Goal: Information Seeking & Learning: Learn about a topic

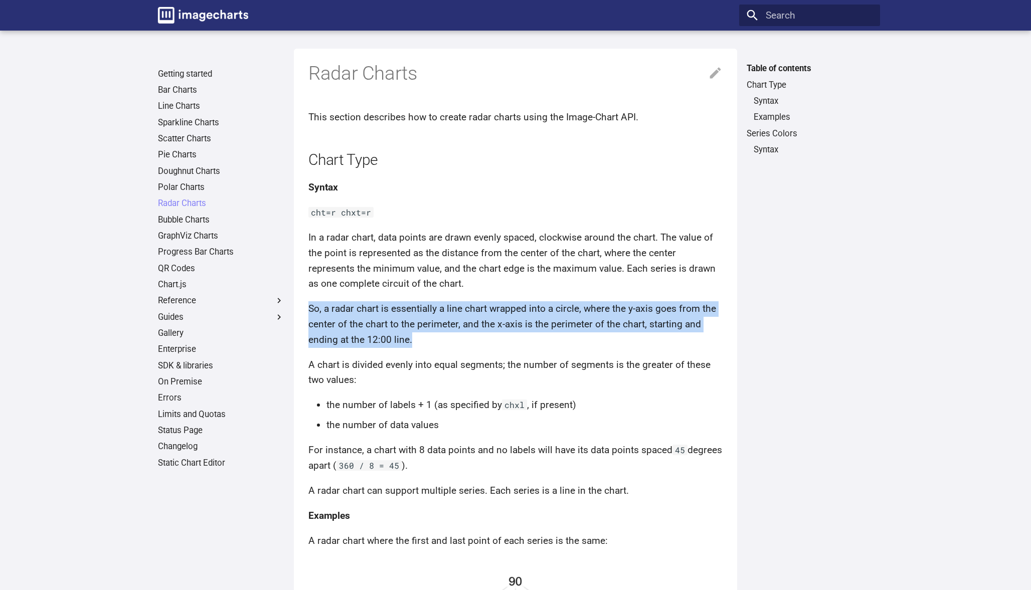
drag, startPoint x: 458, startPoint y: 335, endPoint x: 455, endPoint y: 291, distance: 44.3
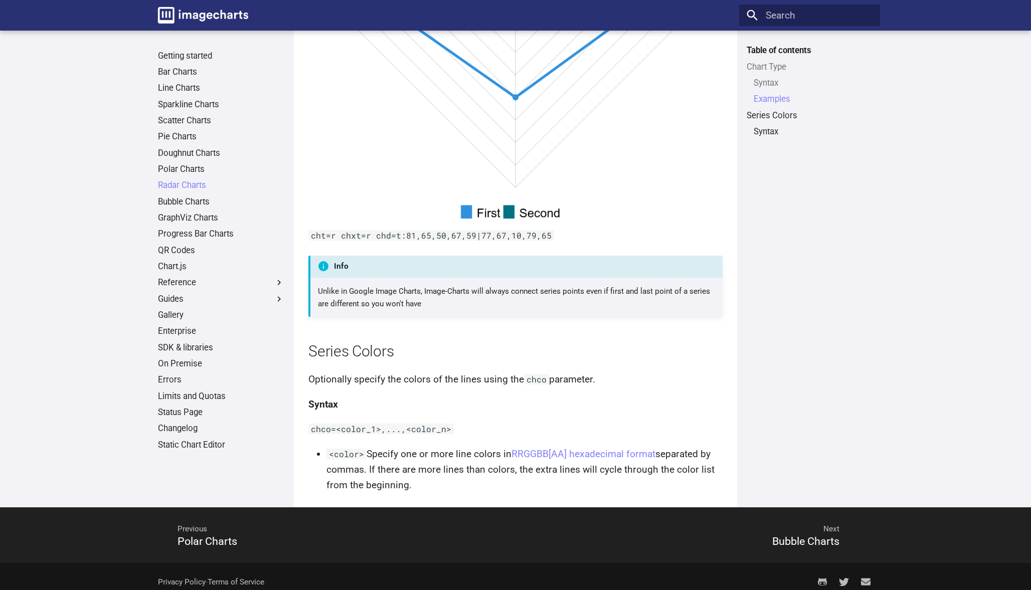
scroll to position [1227, 0]
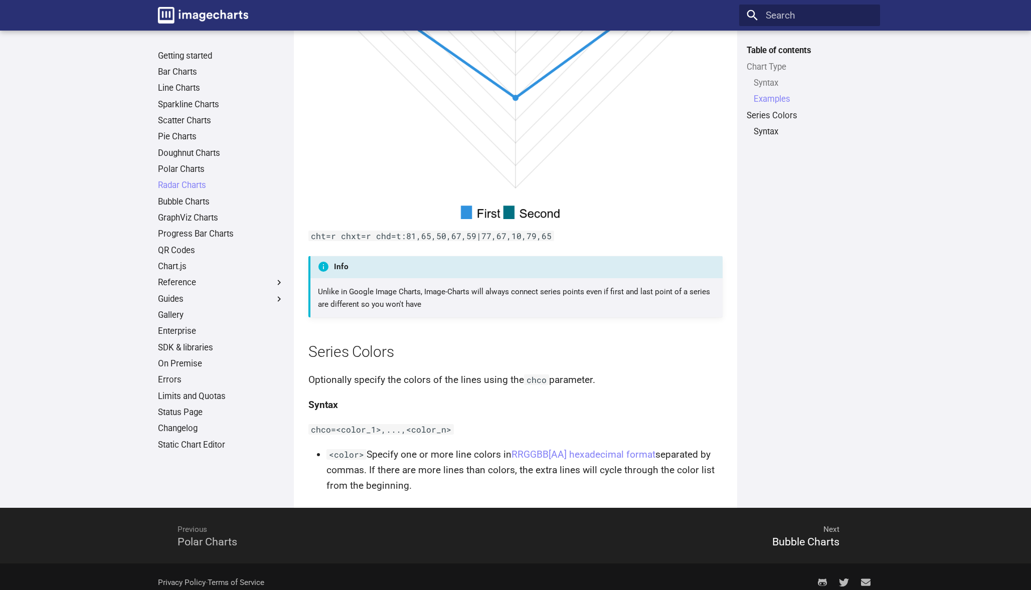
click at [205, 530] on span "Previous" at bounding box center [333, 529] width 336 height 29
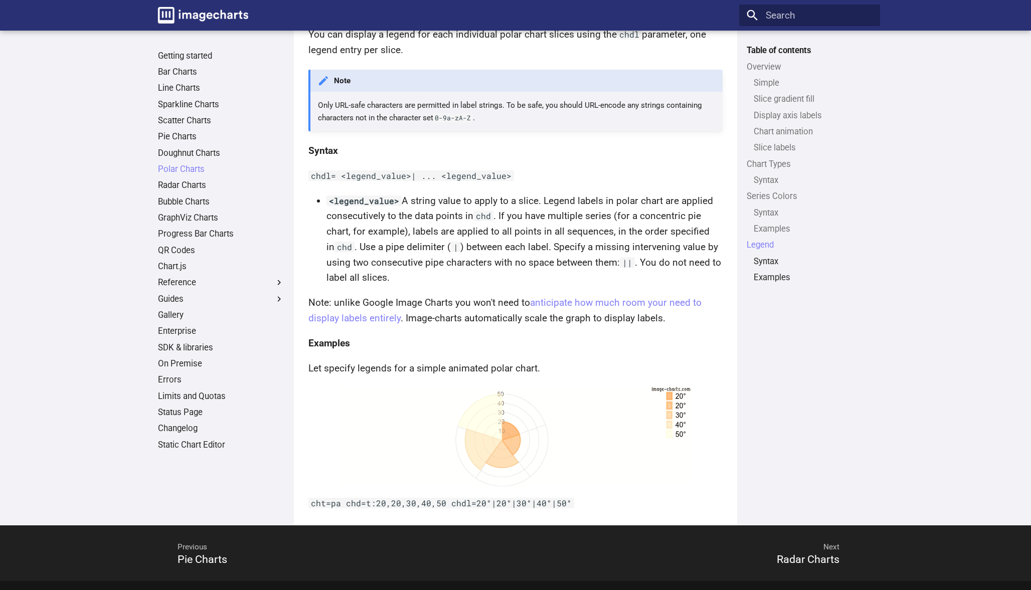
scroll to position [2828, 0]
click at [217, 553] on span "Previous Pie Charts" at bounding box center [202, 559] width 50 height 13
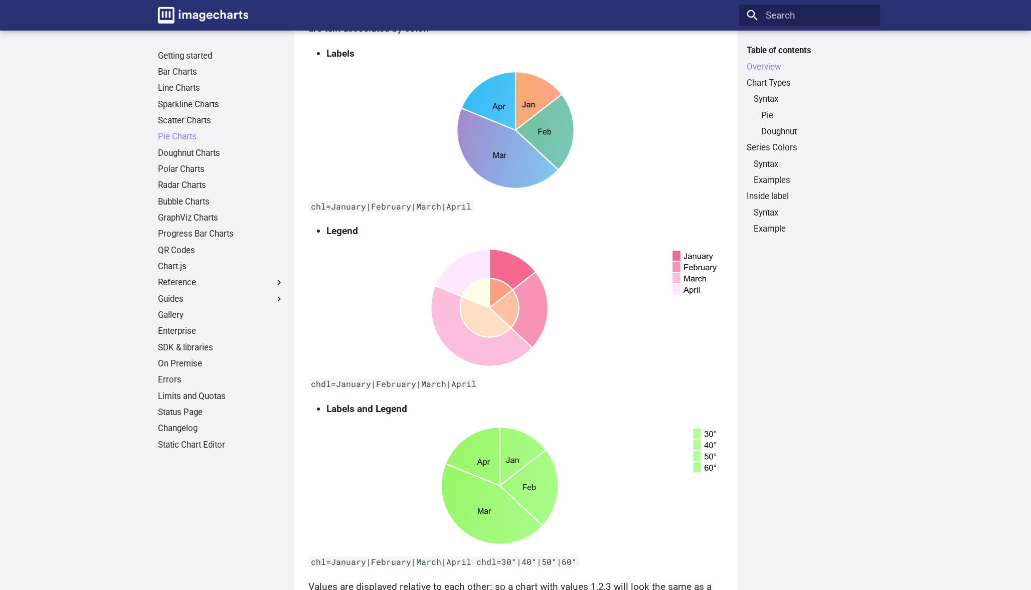
scroll to position [257, 0]
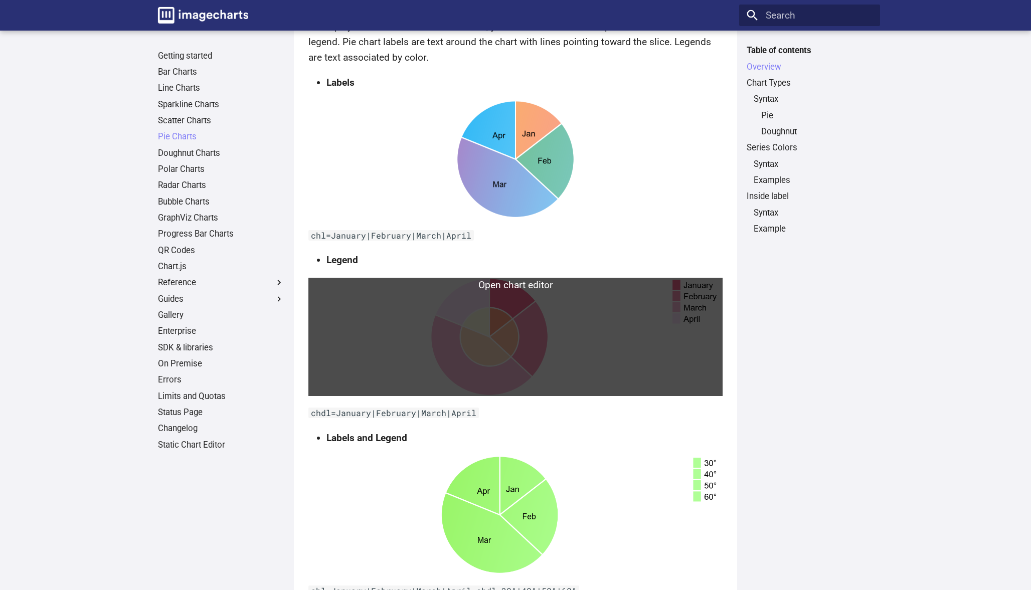
click at [627, 355] on link at bounding box center [515, 337] width 414 height 118
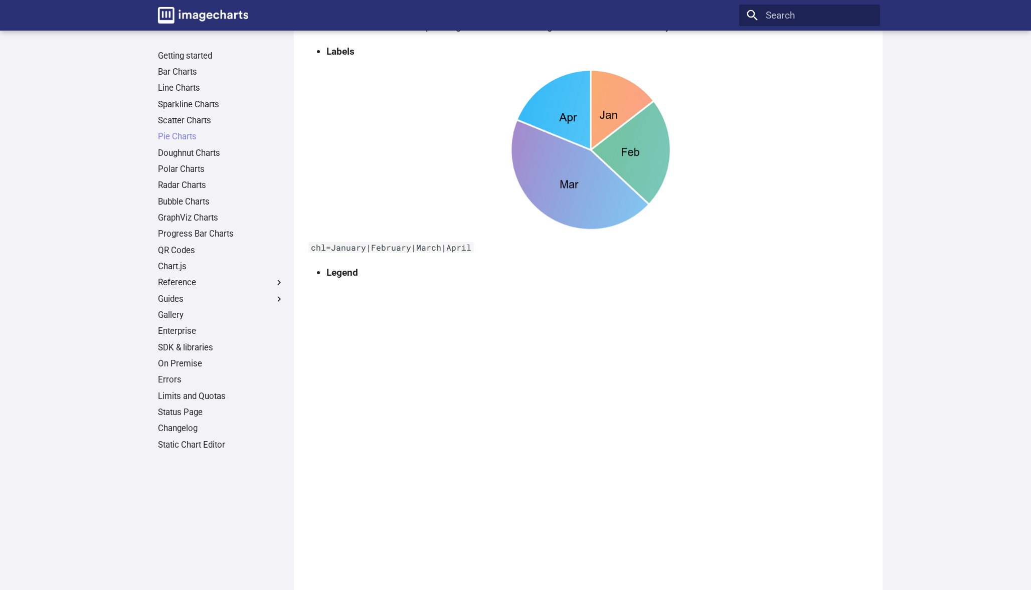
click at [326, 270] on li "Legend" at bounding box center [599, 273] width 546 height 16
click at [399, 246] on code "chl=January|February|March|April" at bounding box center [390, 247] width 165 height 11
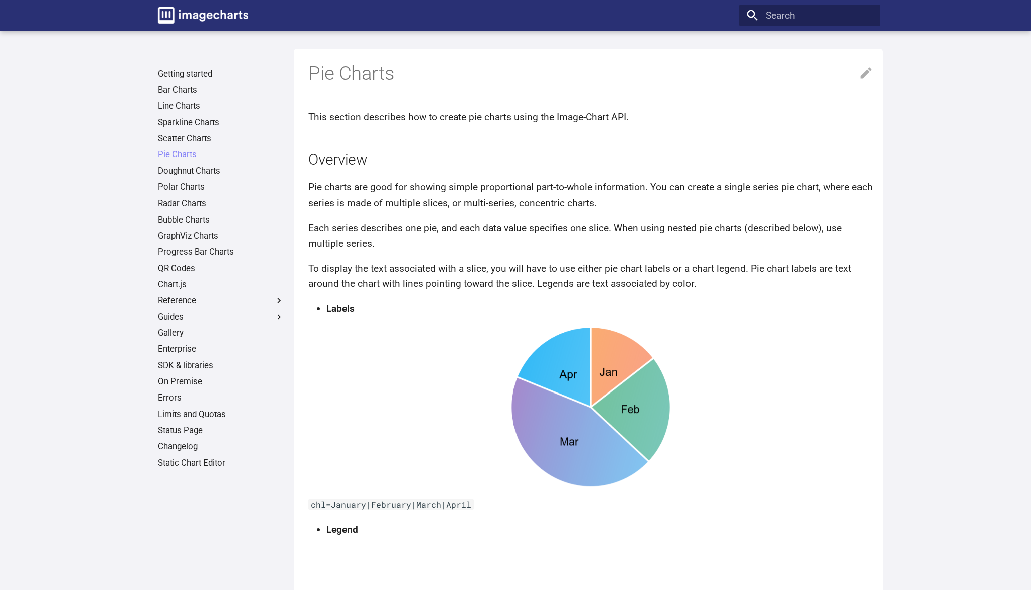
scroll to position [0, 0]
